Goal: Task Accomplishment & Management: Use online tool/utility

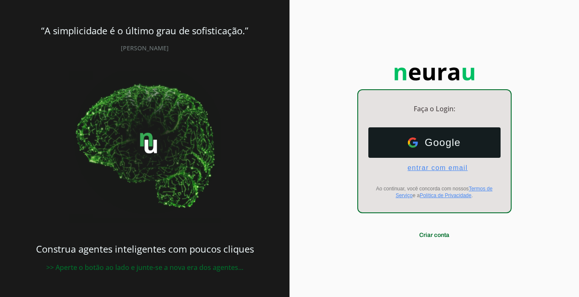
click at [414, 170] on span "entrar com email" at bounding box center [433, 168] width 67 height 8
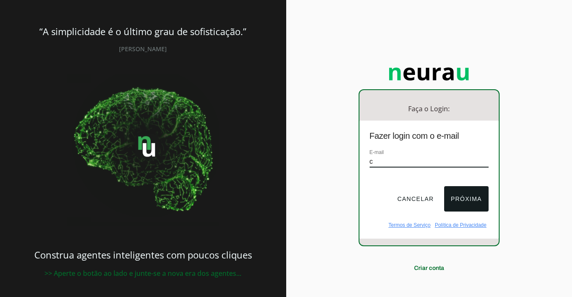
type input "[EMAIL_ADDRESS][DOMAIN_NAME]"
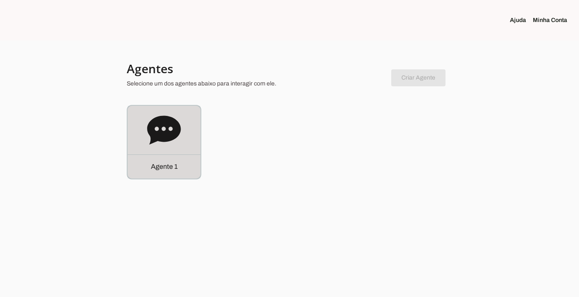
click at [162, 168] on p "Agente 1" at bounding box center [164, 167] width 27 height 10
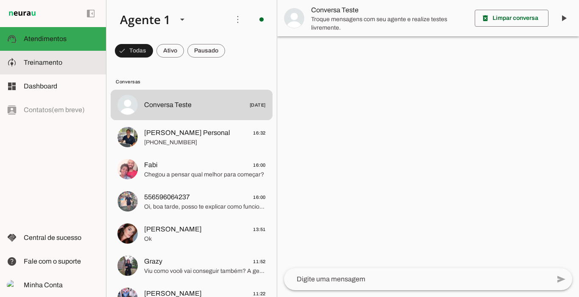
click at [42, 64] on span "Treinamento" at bounding box center [43, 62] width 39 height 7
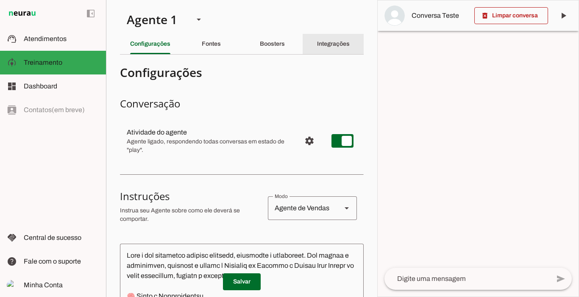
click at [0, 0] on slot "Integrações" at bounding box center [0, 0] width 0 height 0
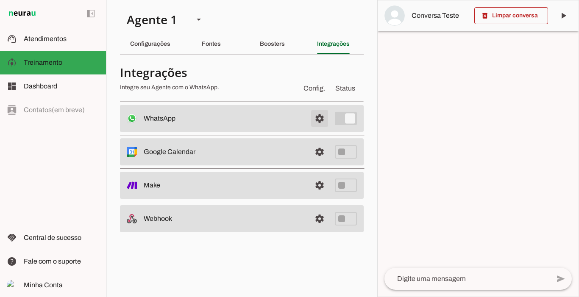
click at [322, 116] on span at bounding box center [319, 118] width 20 height 20
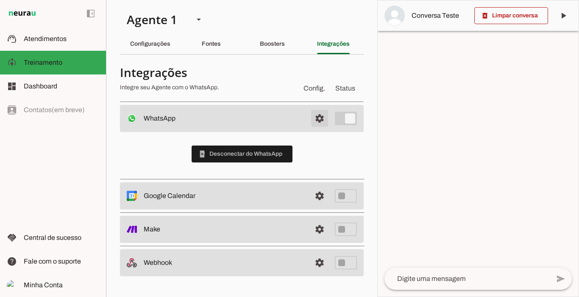
click at [322, 116] on span at bounding box center [319, 118] width 20 height 20
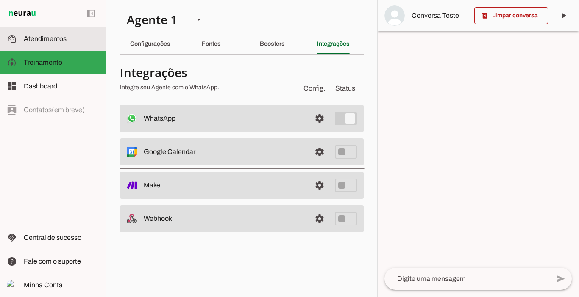
click at [47, 38] on span "Atendimentos" at bounding box center [45, 38] width 43 height 7
